Goal: Information Seeking & Learning: Learn about a topic

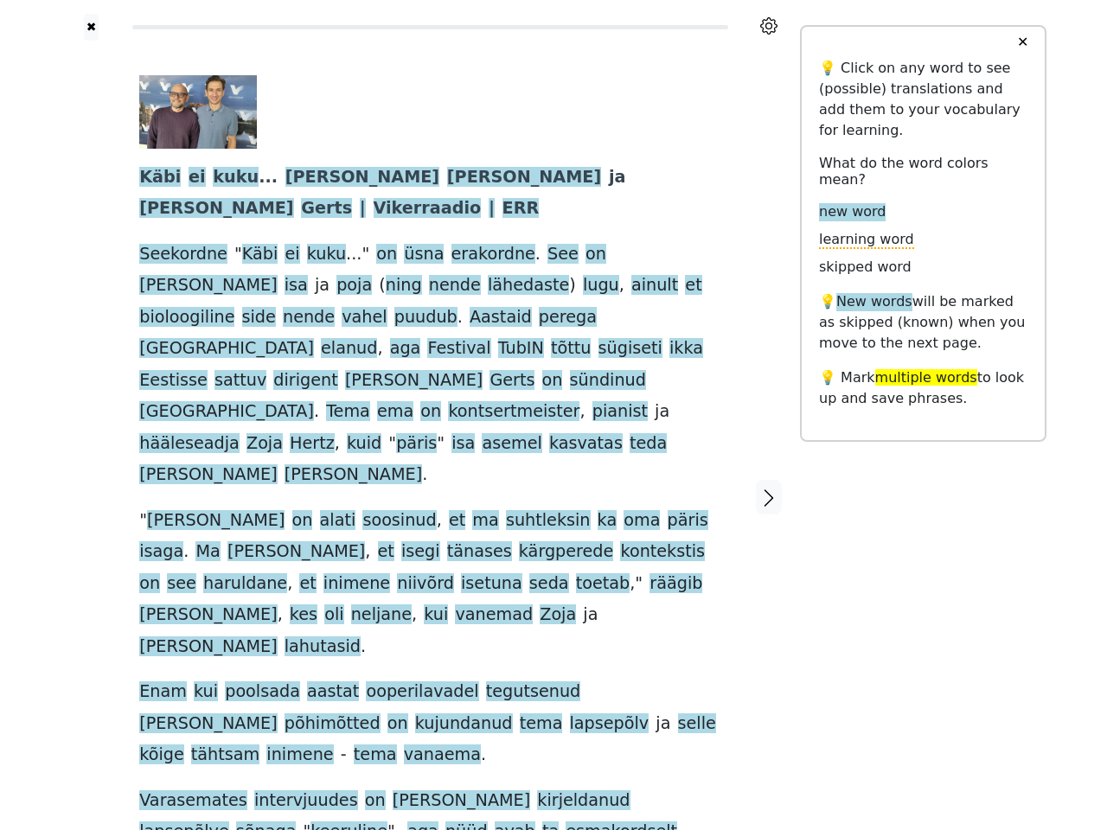
click at [708, 510] on span at bounding box center [708, 521] width 0 height 22
click at [769, 26] on icon at bounding box center [768, 25] width 17 height 17
click at [91, 404] on div at bounding box center [91, 497] width 61 height 913
click at [430, 404] on div "Käbi ei kuku ... [PERSON_NAME] ja [PERSON_NAME] | Vikerraadio | ERR Seekordne "…" at bounding box center [430, 477] width 582 height 804
click at [157, 178] on span "Käbi" at bounding box center [160, 178] width 42 height 22
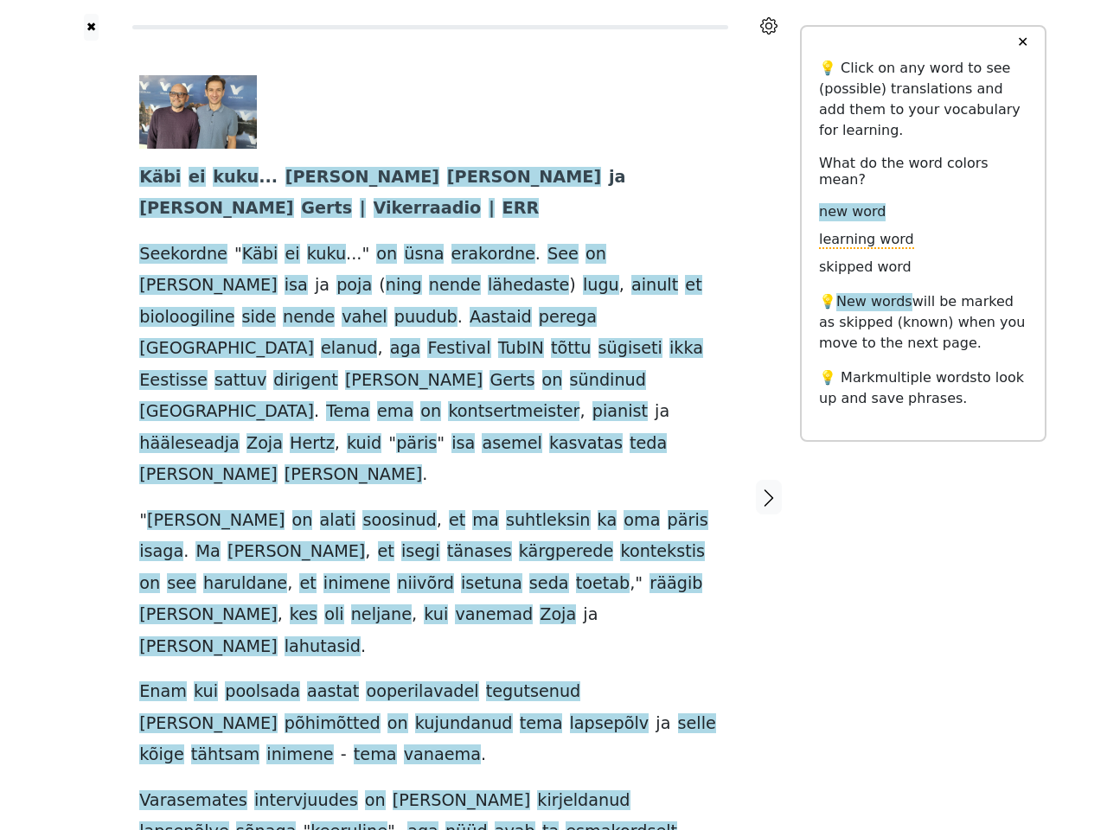
click at [189, 178] on span "ei" at bounding box center [197, 178] width 17 height 22
click at [220, 178] on span "kuku" at bounding box center [236, 178] width 46 height 22
click at [285, 178] on span "[PERSON_NAME]" at bounding box center [362, 178] width 154 height 22
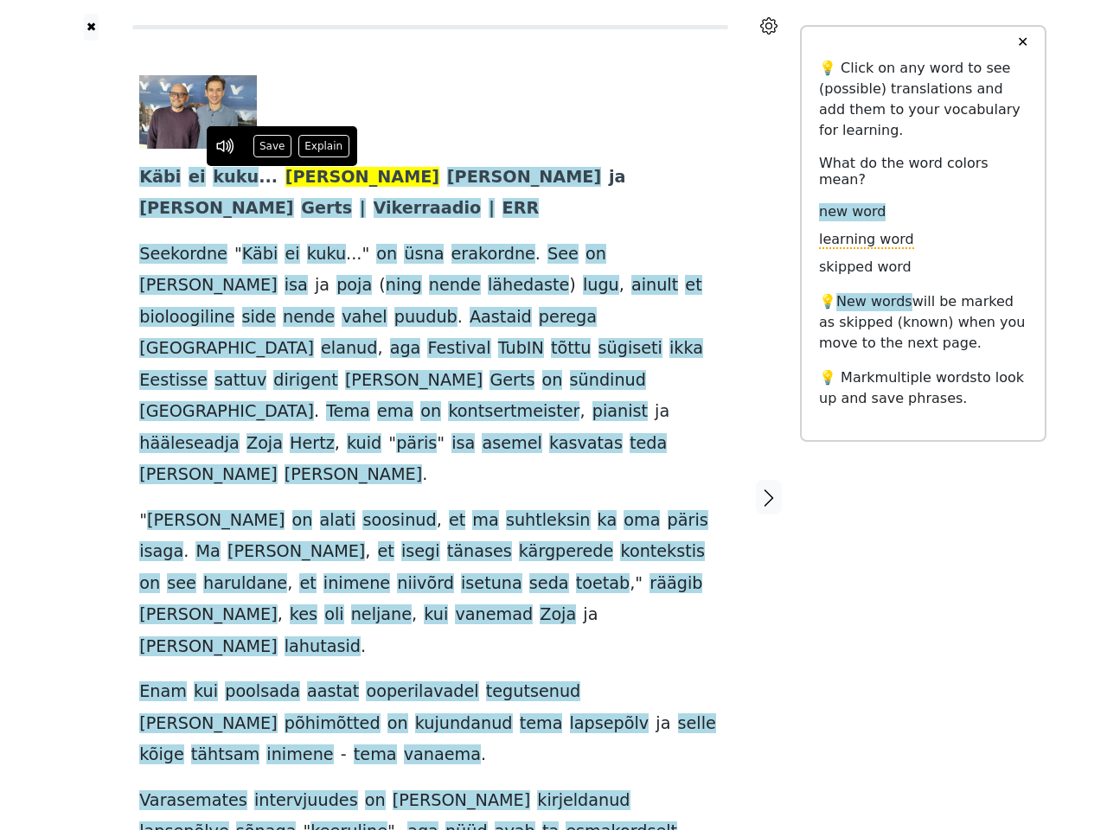
click at [447, 178] on span "[PERSON_NAME]" at bounding box center [524, 178] width 154 height 22
